Goal: Go to known website: Go to known website

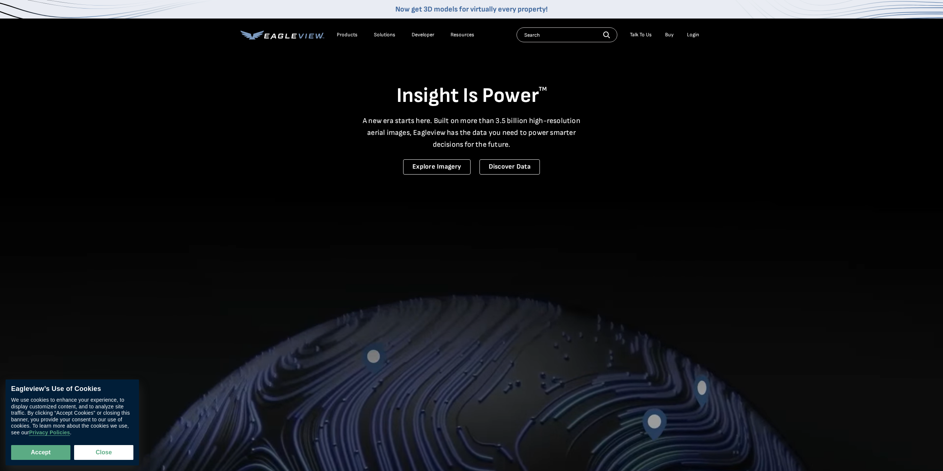
drag, startPoint x: 704, startPoint y: 33, endPoint x: 697, endPoint y: 34, distance: 7.5
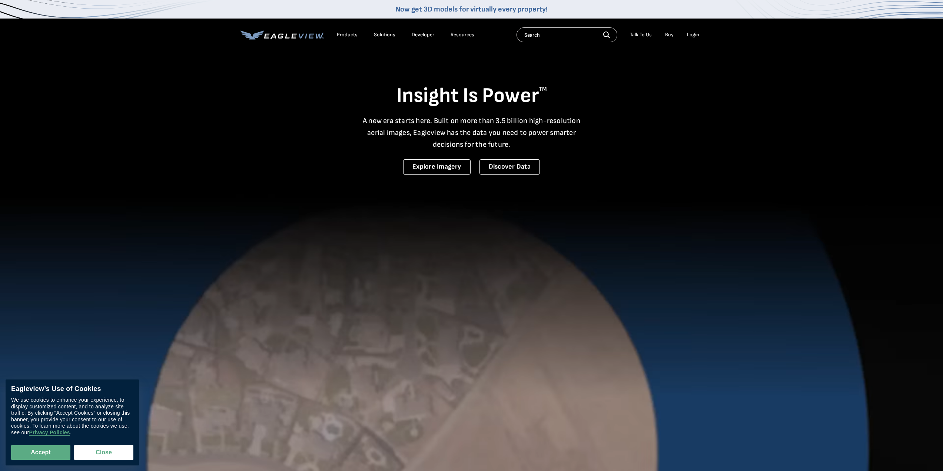
click at [704, 33] on nav "Now get 3D models for virtually every property! Products Solutions Developer Re…" at bounding box center [471, 25] width 943 height 51
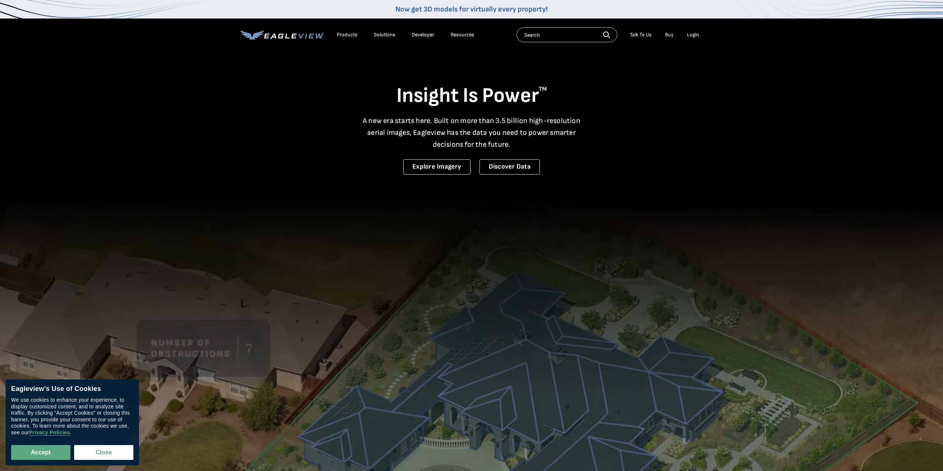
click at [690, 35] on div "Login" at bounding box center [693, 34] width 12 height 7
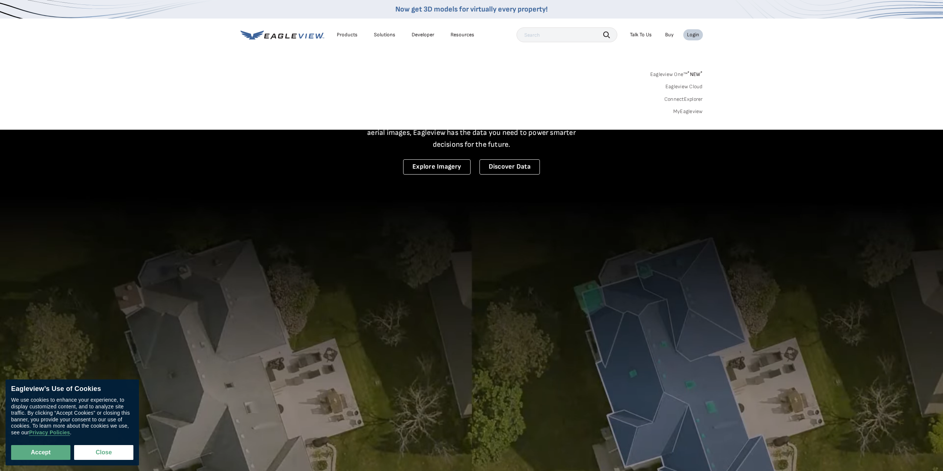
click at [679, 73] on link "Eagleview One™ * NEW *" at bounding box center [676, 73] width 53 height 9
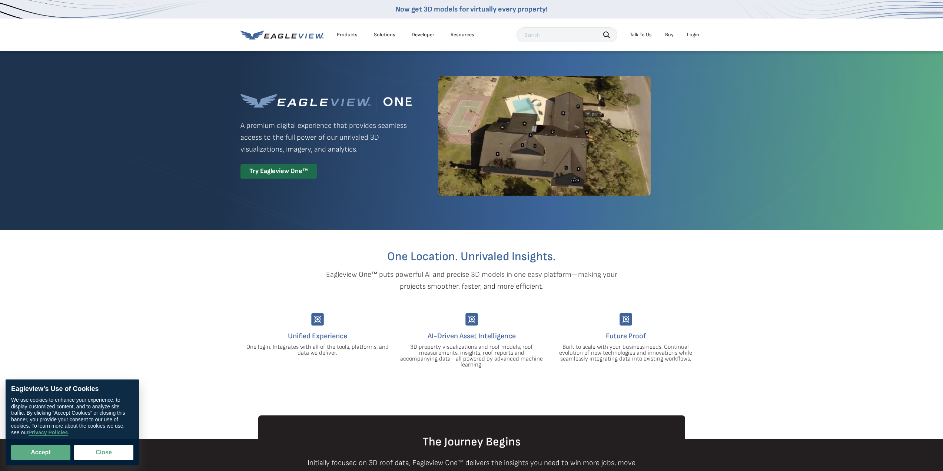
click at [693, 34] on div "Login" at bounding box center [693, 34] width 12 height 7
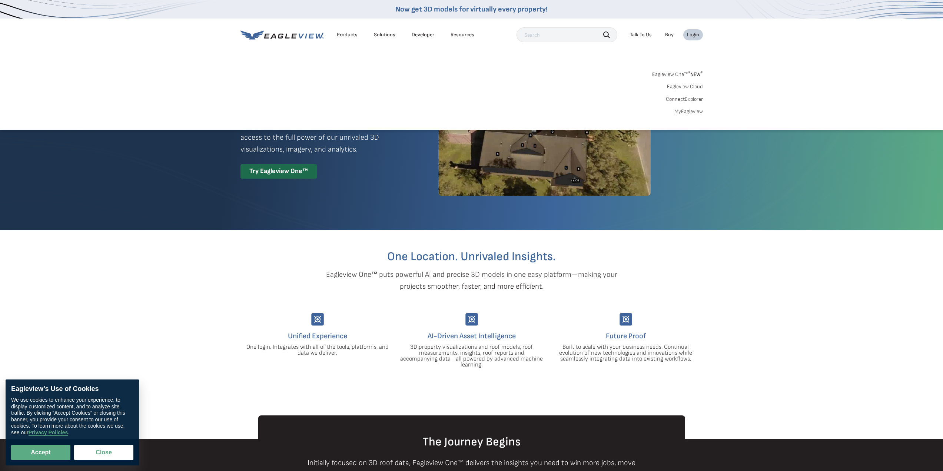
click at [686, 114] on link "MyEagleview" at bounding box center [688, 111] width 29 height 7
